Goal: Task Accomplishment & Management: Manage account settings

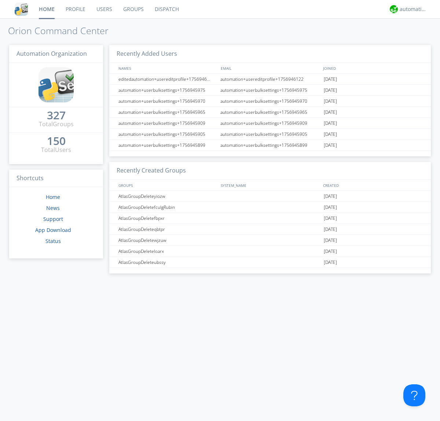
click at [104, 9] on link "Users" at bounding box center [104, 9] width 27 height 18
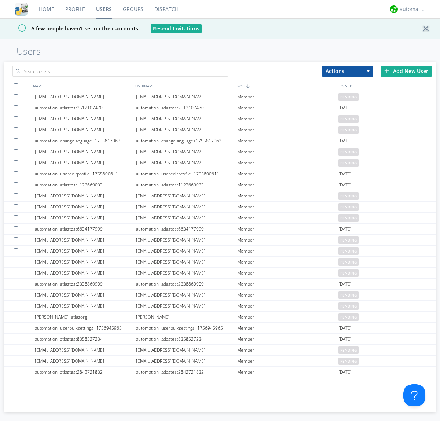
click at [407, 71] on div "Add New User" at bounding box center [406, 71] width 51 height 11
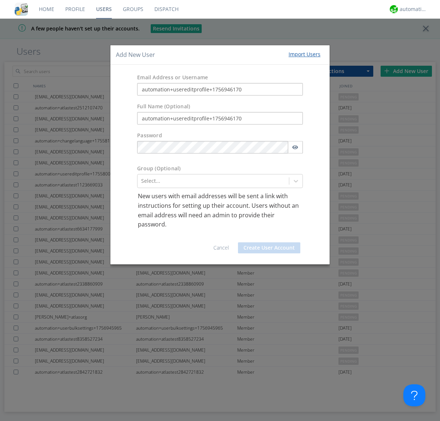
type input "automation+usereditprofile+1756946170"
click at [269, 247] on button "Create User Account" at bounding box center [269, 247] width 62 height 11
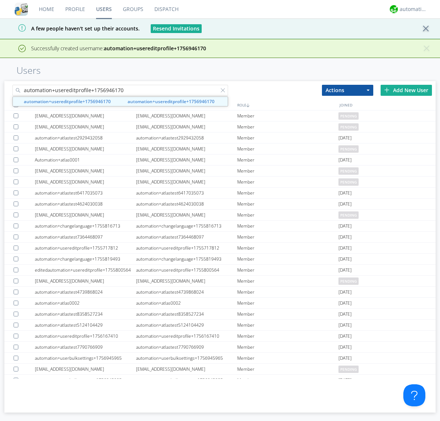
type input "automation+usereditprofile+1756946170"
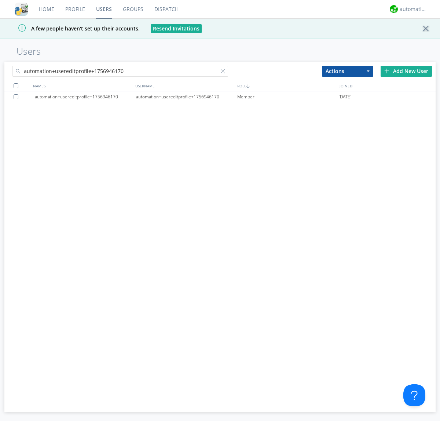
click at [186, 97] on div "automation+usereditprofile+1756946170" at bounding box center [186, 96] width 101 height 11
